Goal: Find specific page/section: Find specific page/section

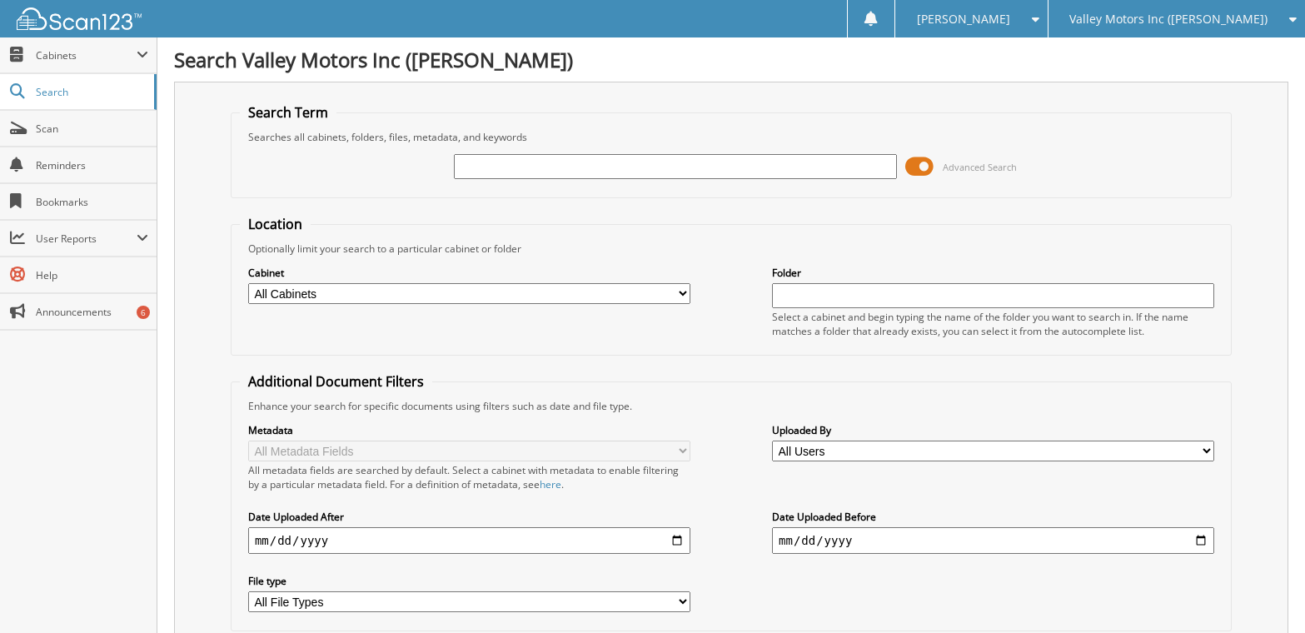
click at [554, 164] on input "text" at bounding box center [675, 166] width 442 height 25
type input "C9640"
click at [549, 156] on input "text" at bounding box center [675, 166] width 442 height 25
type input "[PERSON_NAME]"
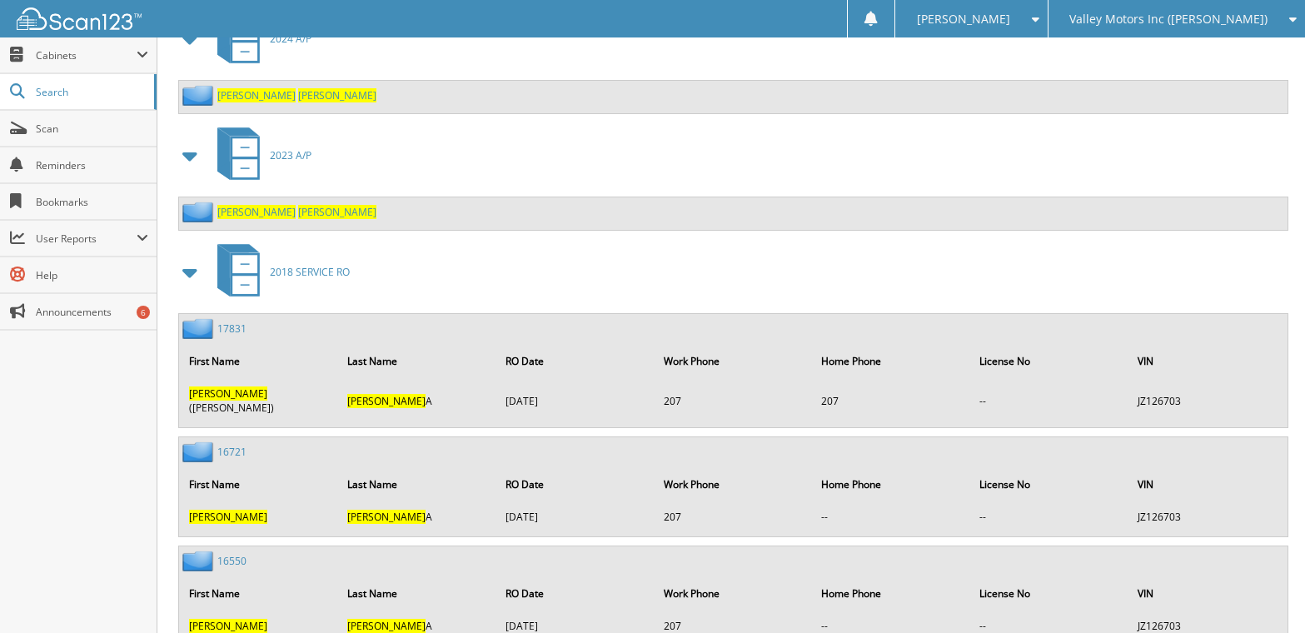
scroll to position [2831, 0]
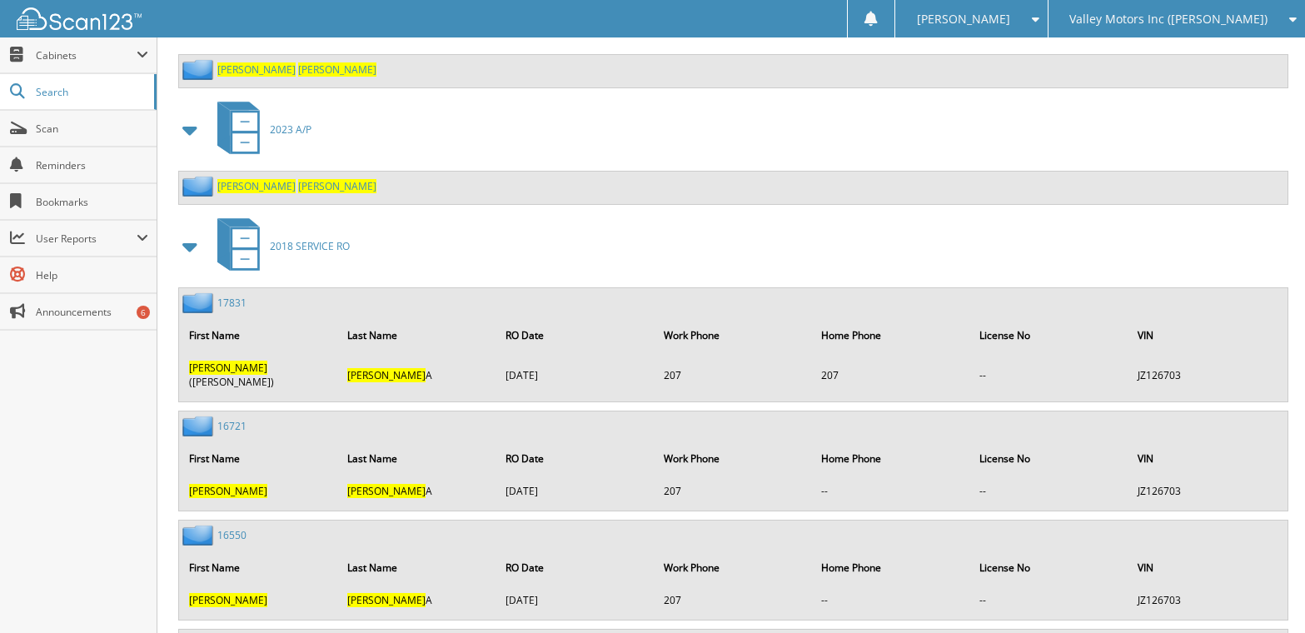
click at [235, 419] on link "16721" at bounding box center [231, 426] width 29 height 14
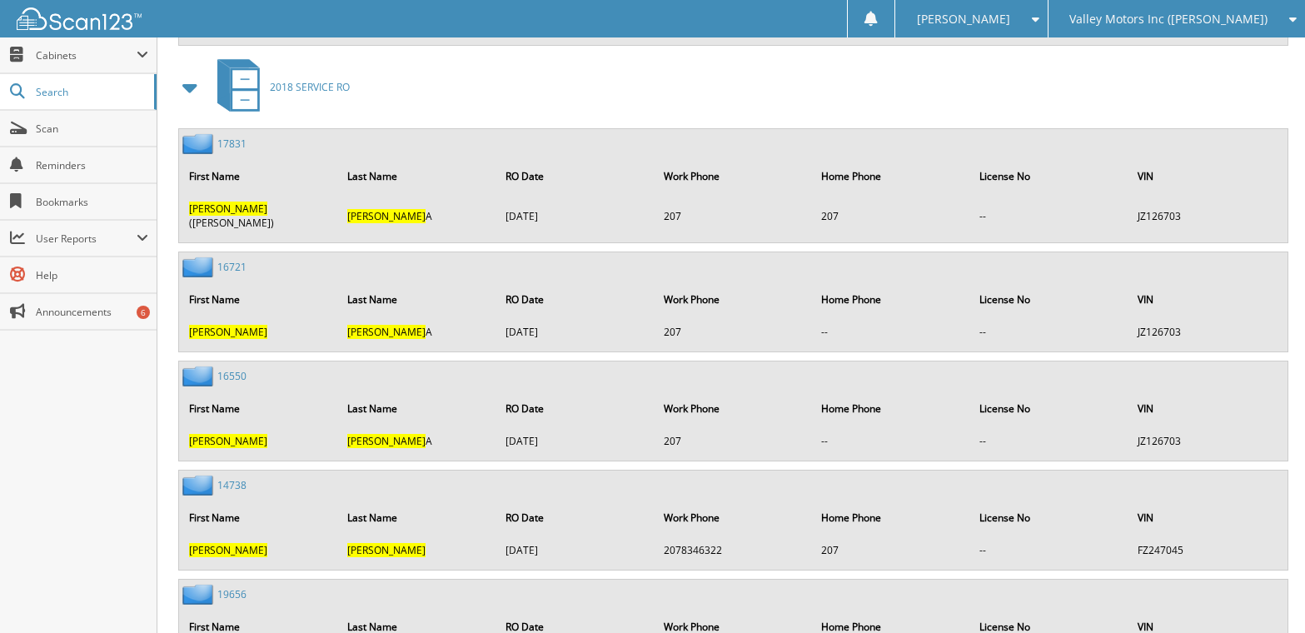
scroll to position [2998, 0]
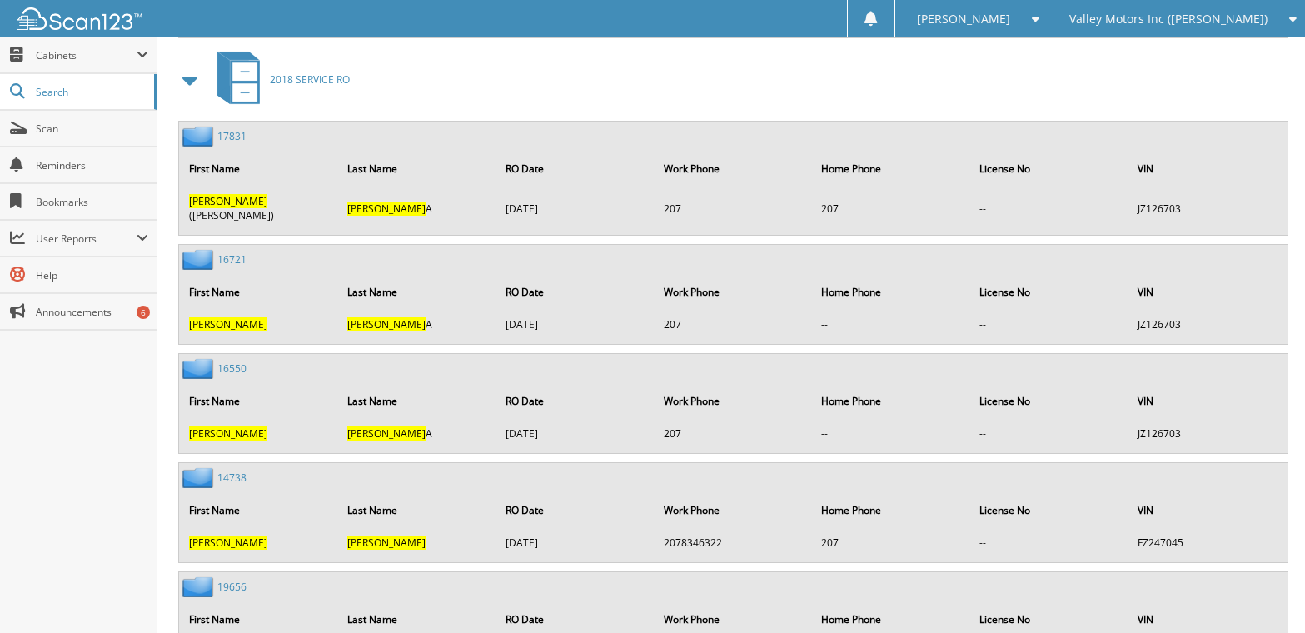
click at [230, 470] on link "14738" at bounding box center [231, 477] width 29 height 14
